Goal: Find specific page/section: Find specific page/section

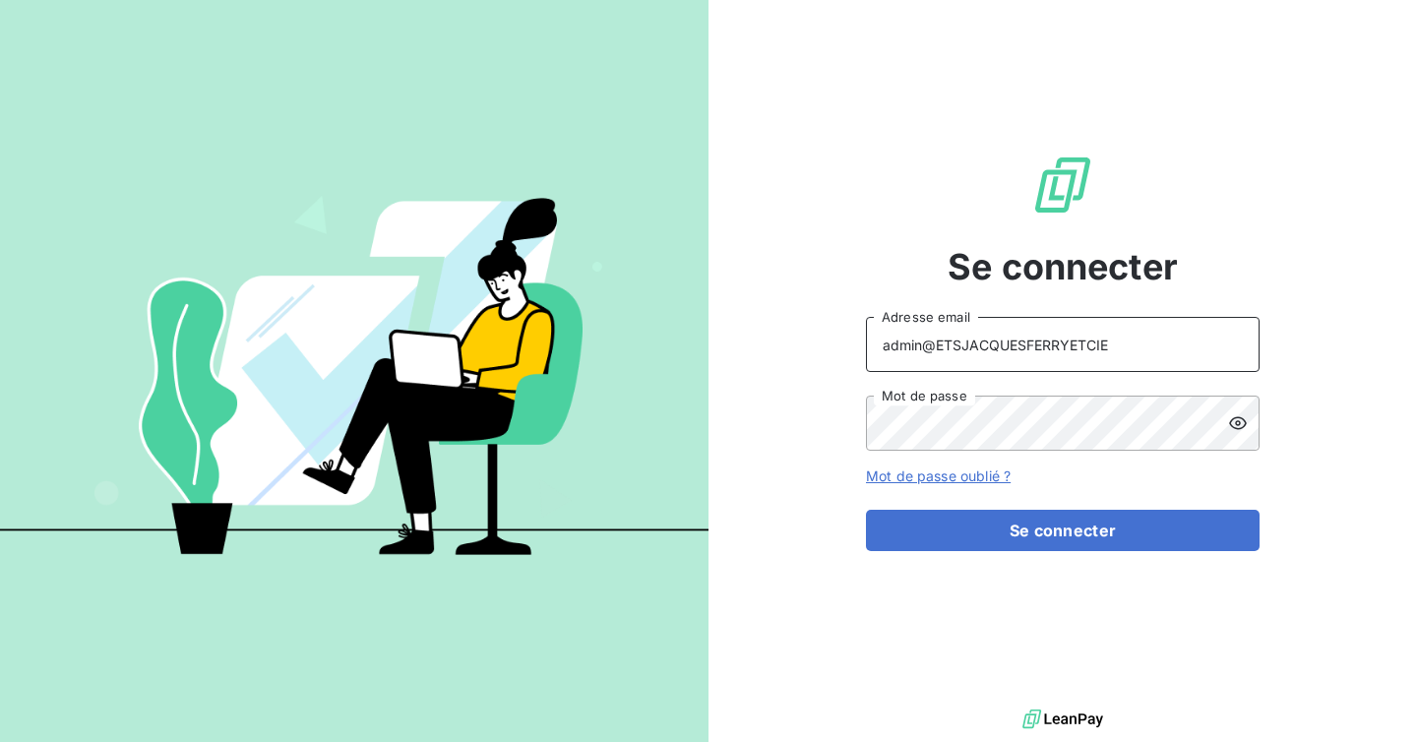
click at [1061, 342] on input "admin@ETSJACQUESFERRYETCIE" at bounding box center [1063, 344] width 394 height 55
click at [935, 350] on input "admin@typique" at bounding box center [1063, 344] width 394 height 55
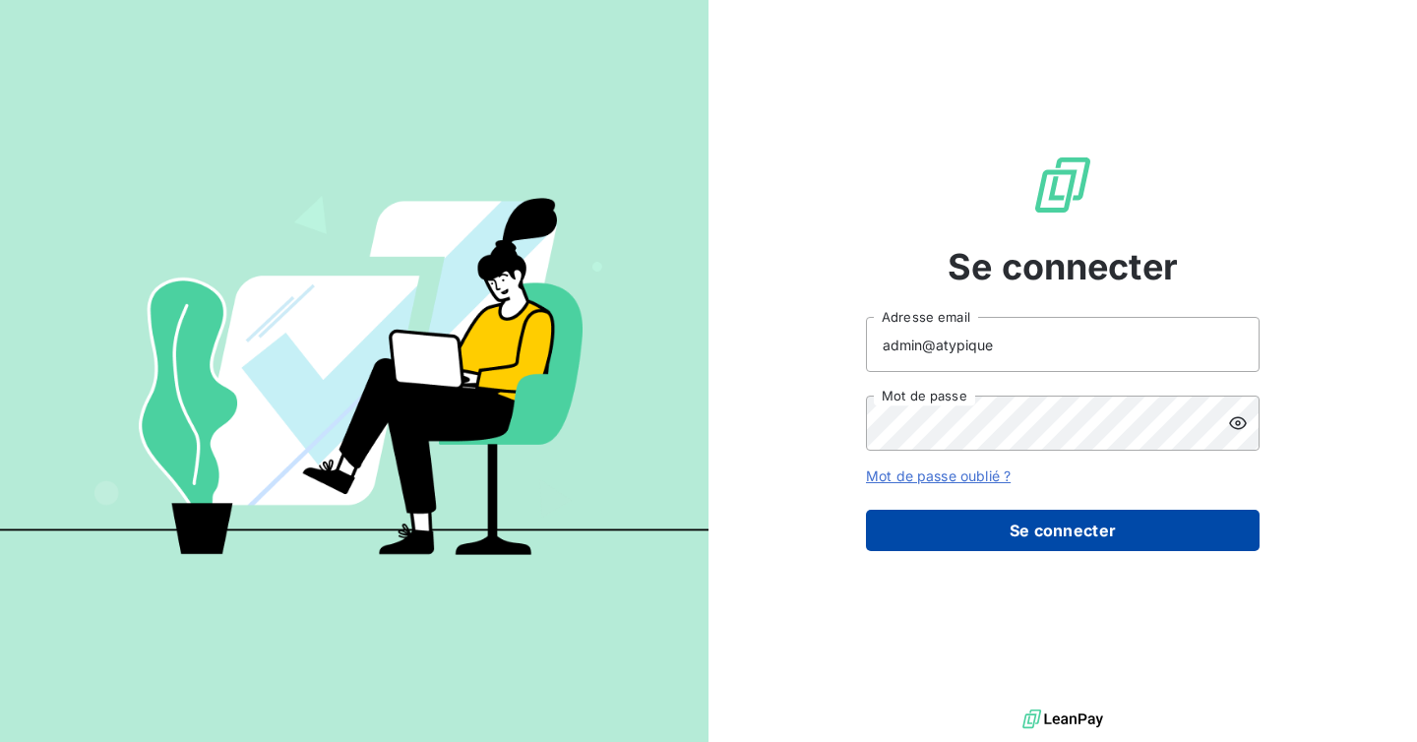
type input "admin@atypique"
click at [1028, 550] on button "Se connecter" at bounding box center [1063, 530] width 394 height 41
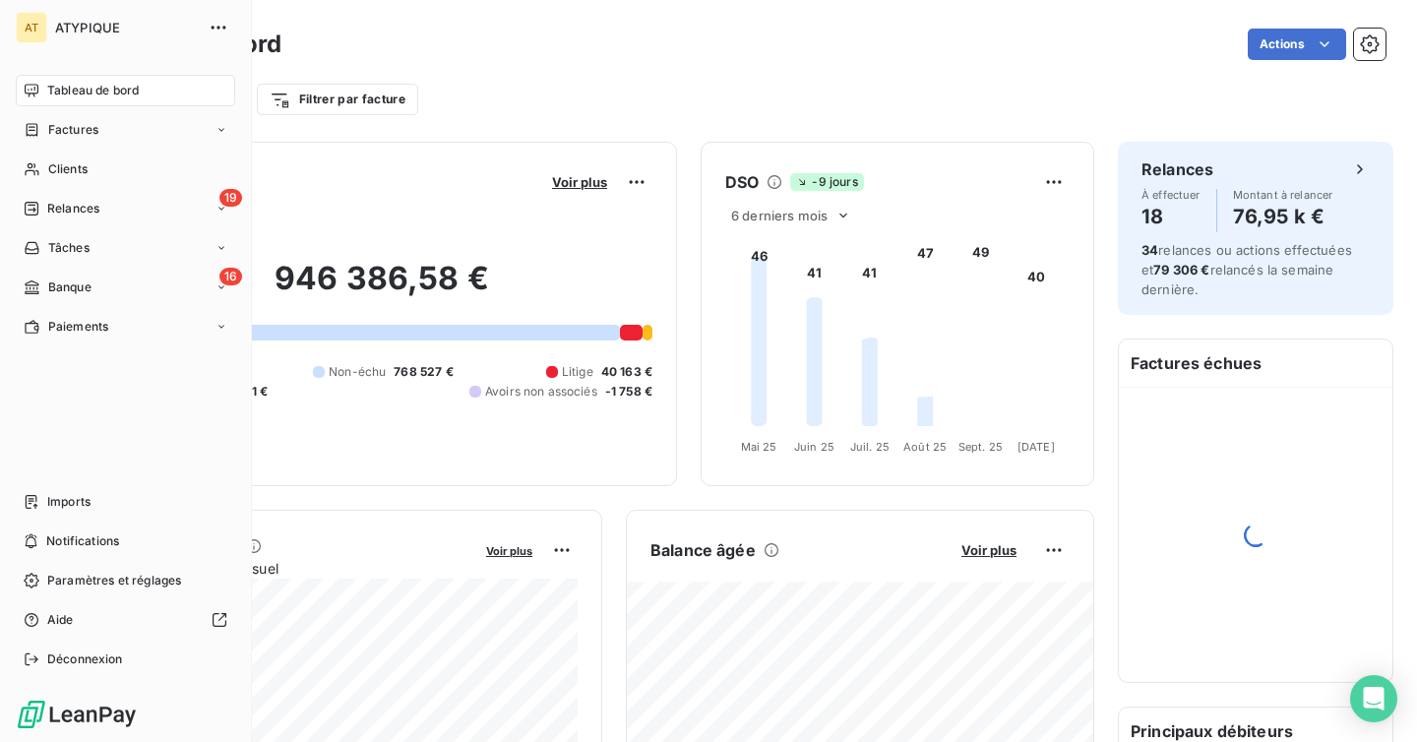
click at [34, 518] on nav "Imports Notifications Paramètres et réglages Aide Déconnexion" at bounding box center [125, 580] width 219 height 189
click at [71, 476] on div "Tableau de bord Factures Clients 19 Relances Tâches 16 Banque Paiements Imports…" at bounding box center [125, 375] width 219 height 600
click at [67, 494] on span "Imports" at bounding box center [68, 502] width 43 height 18
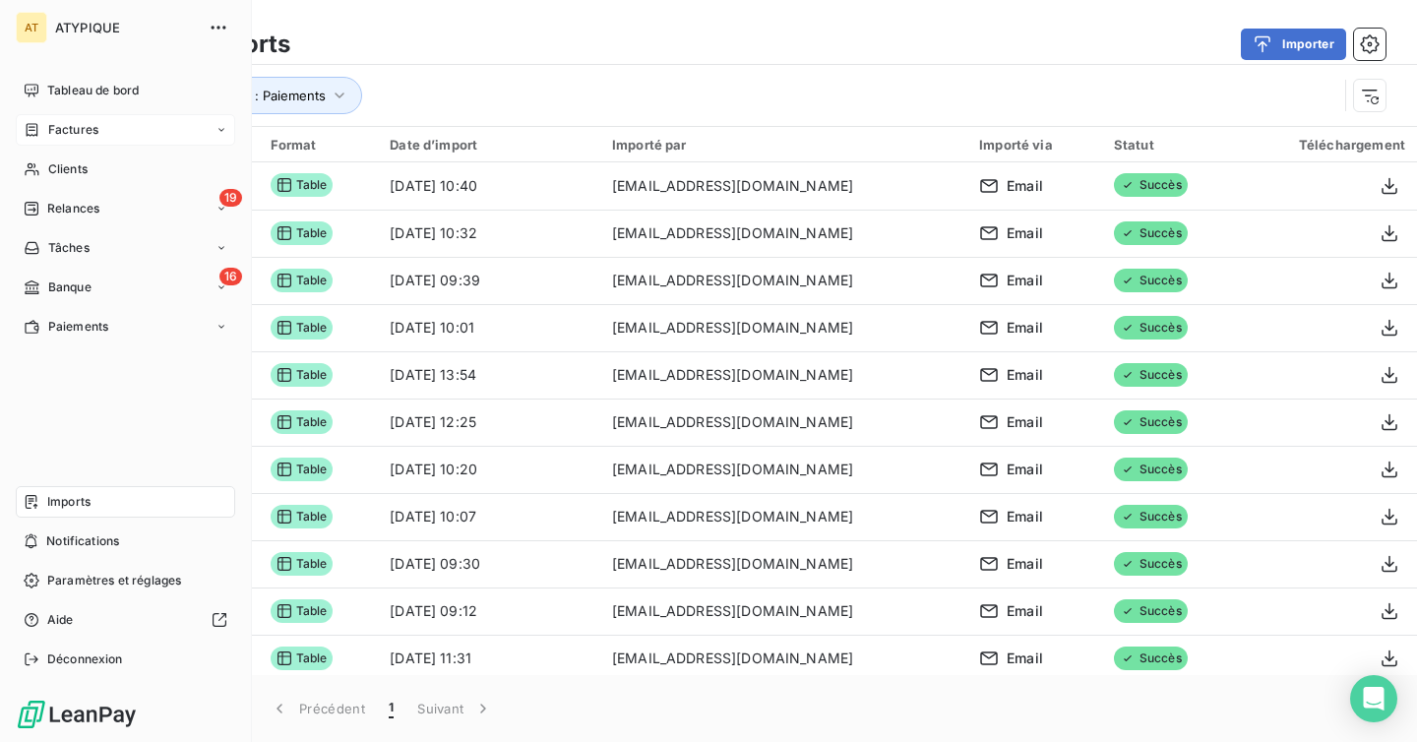
click at [56, 128] on span "Factures" at bounding box center [73, 130] width 50 height 18
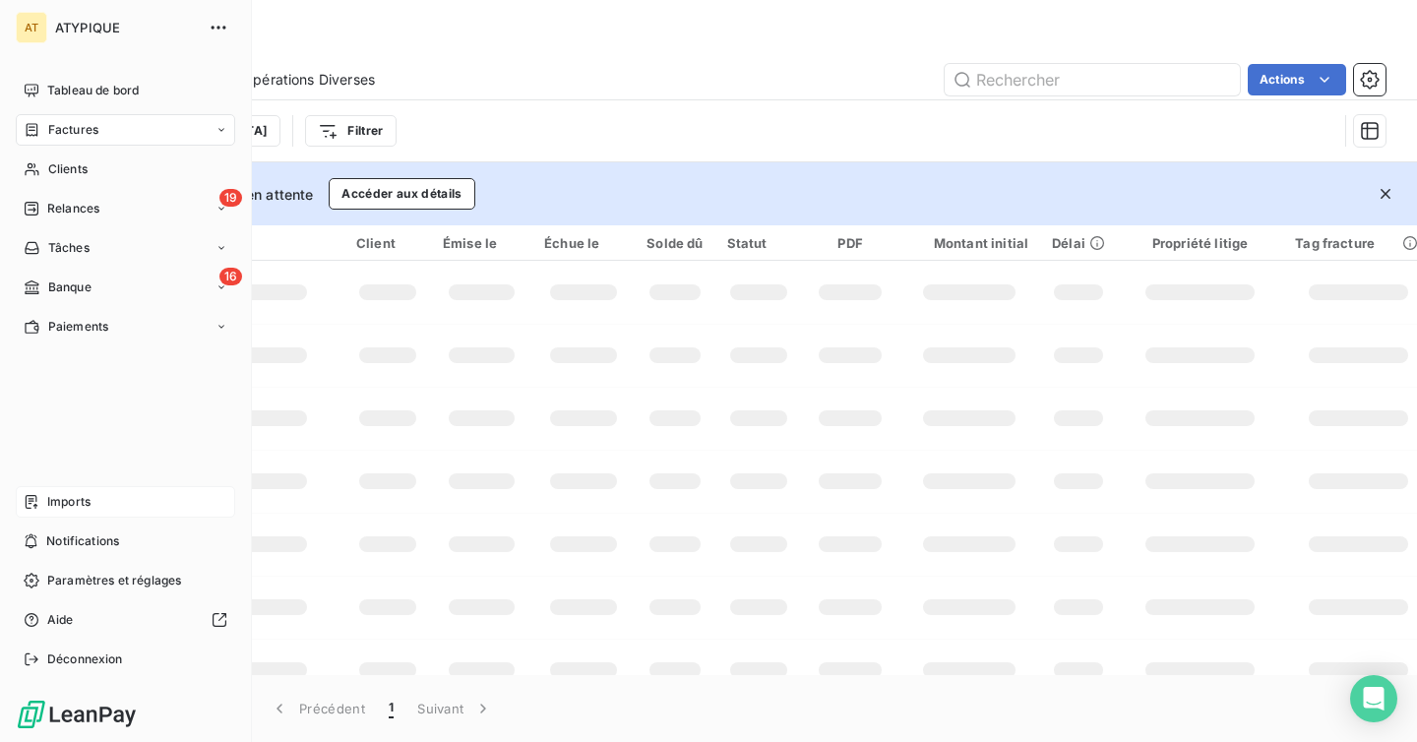
click at [48, 510] on span "Imports" at bounding box center [68, 502] width 43 height 18
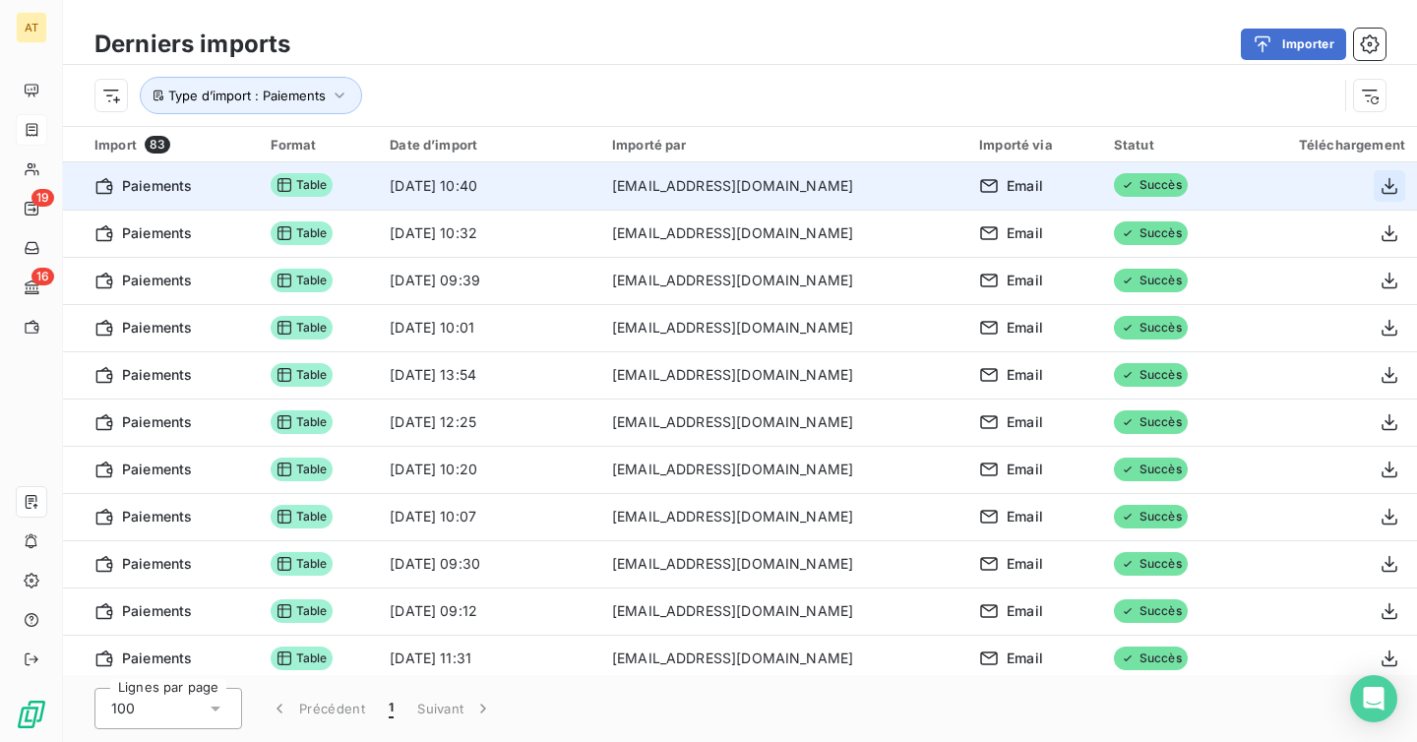
click at [1386, 188] on icon "button" at bounding box center [1390, 186] width 20 height 20
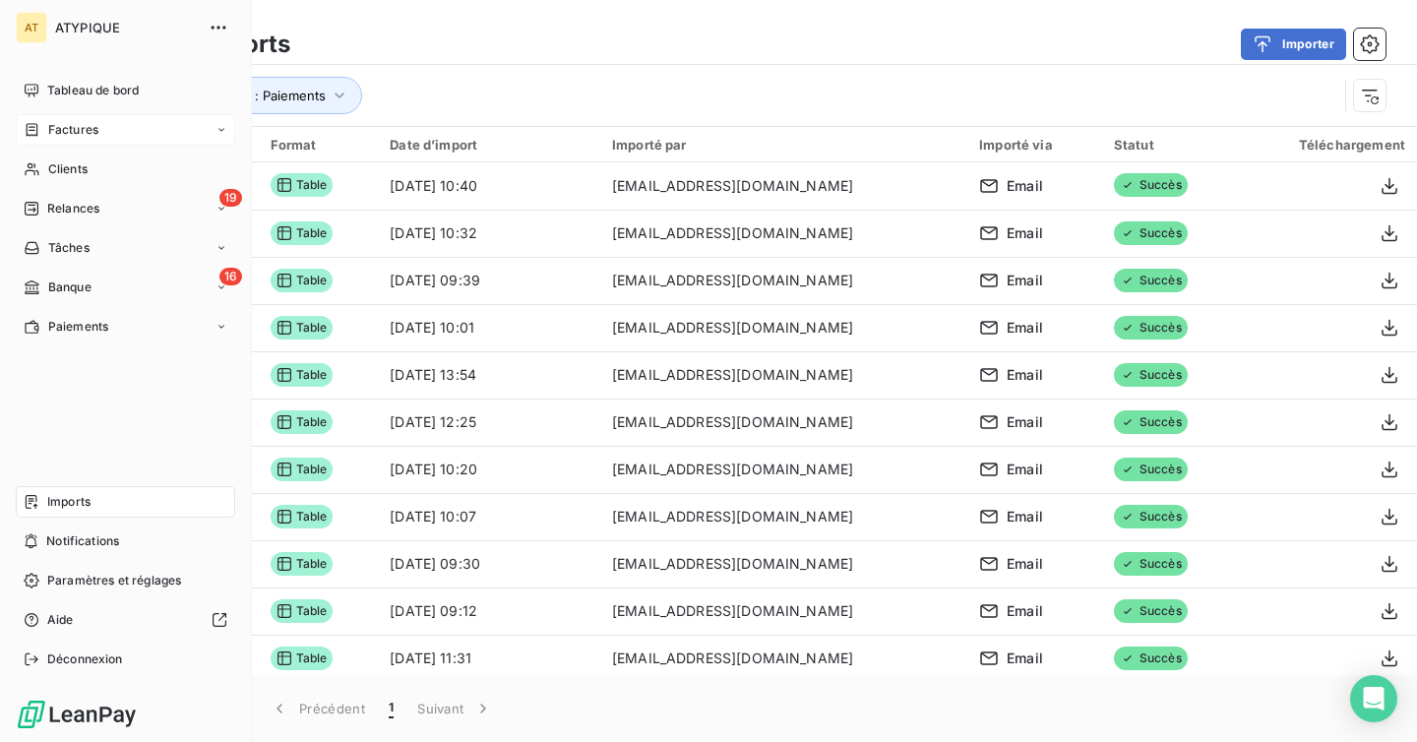
click at [51, 113] on nav "Tableau de bord Factures Clients 19 Relances Tâches 16 Banque Paiements" at bounding box center [125, 209] width 219 height 268
click at [60, 127] on span "Factures" at bounding box center [73, 130] width 50 height 18
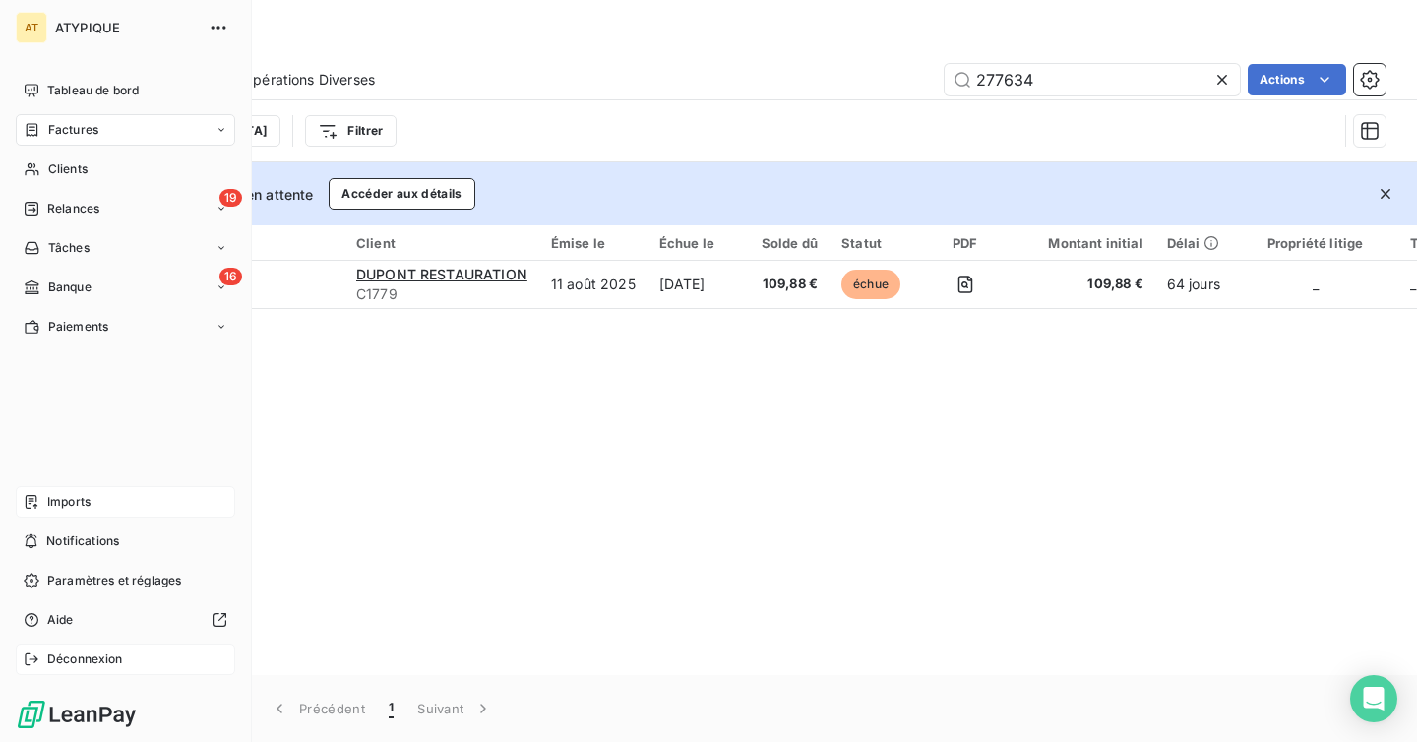
type input "277634"
click at [79, 659] on span "Déconnexion" at bounding box center [85, 659] width 76 height 18
